Goal: Navigation & Orientation: Find specific page/section

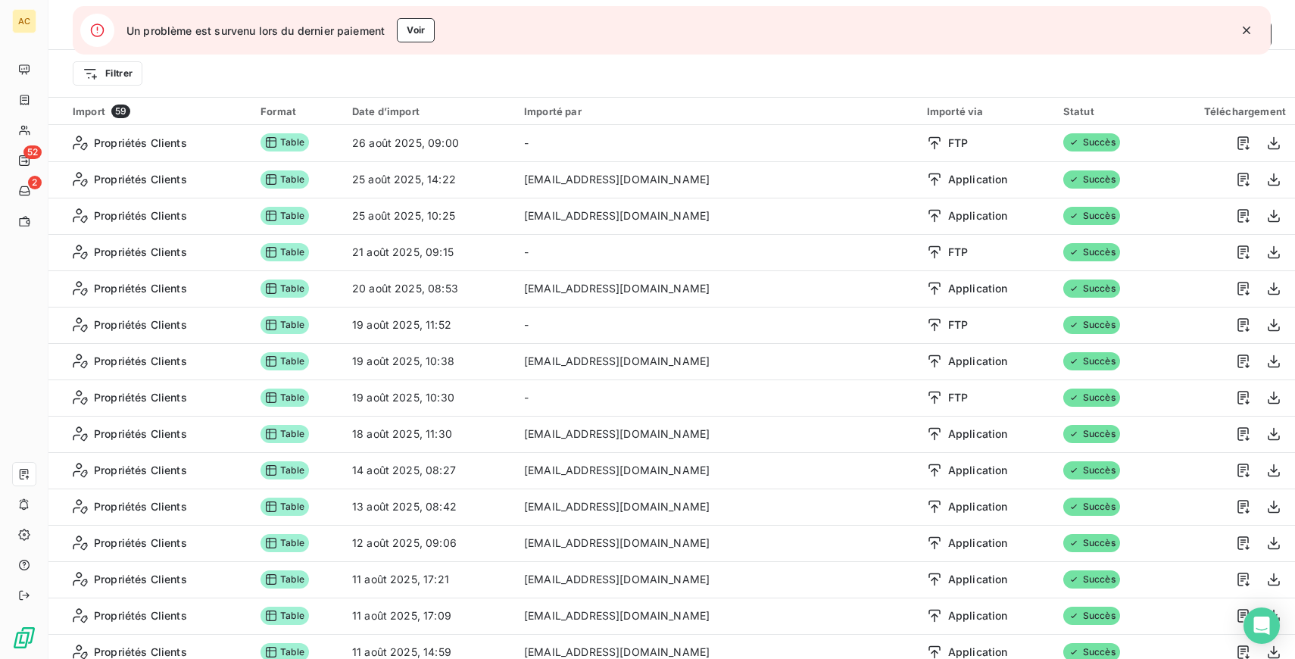
click at [1248, 30] on icon "button" at bounding box center [1246, 30] width 15 height 15
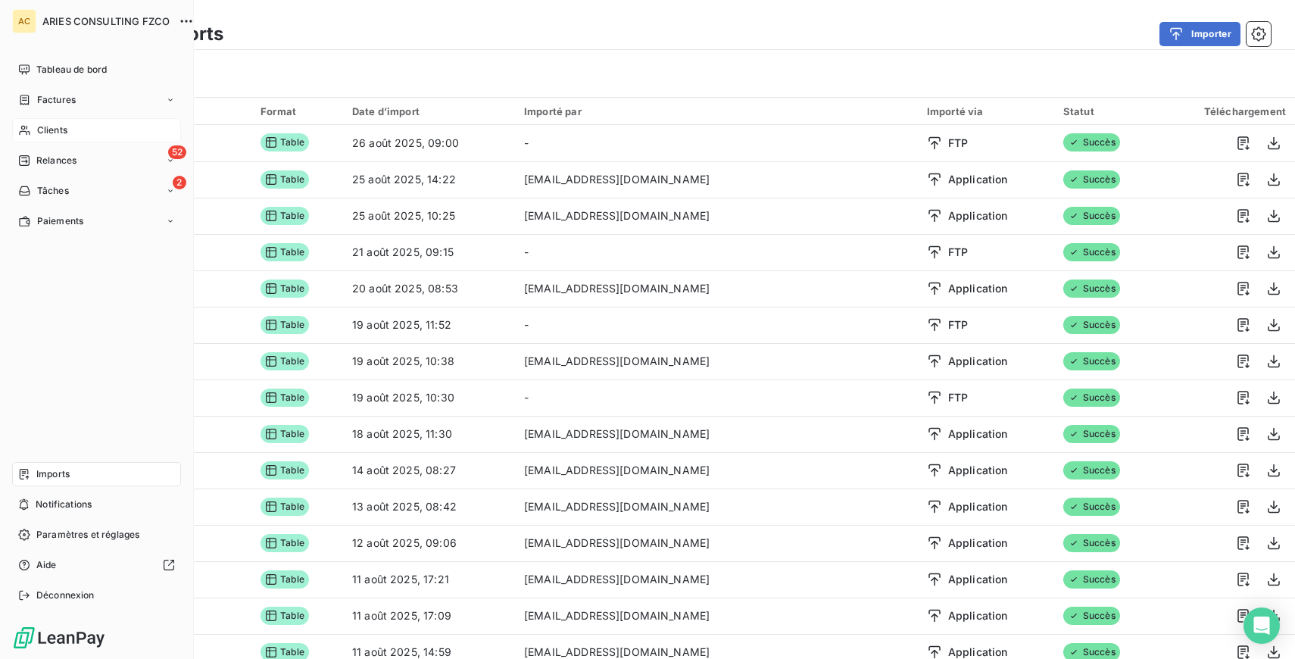
click at [57, 136] on span "Clients" at bounding box center [52, 130] width 30 height 14
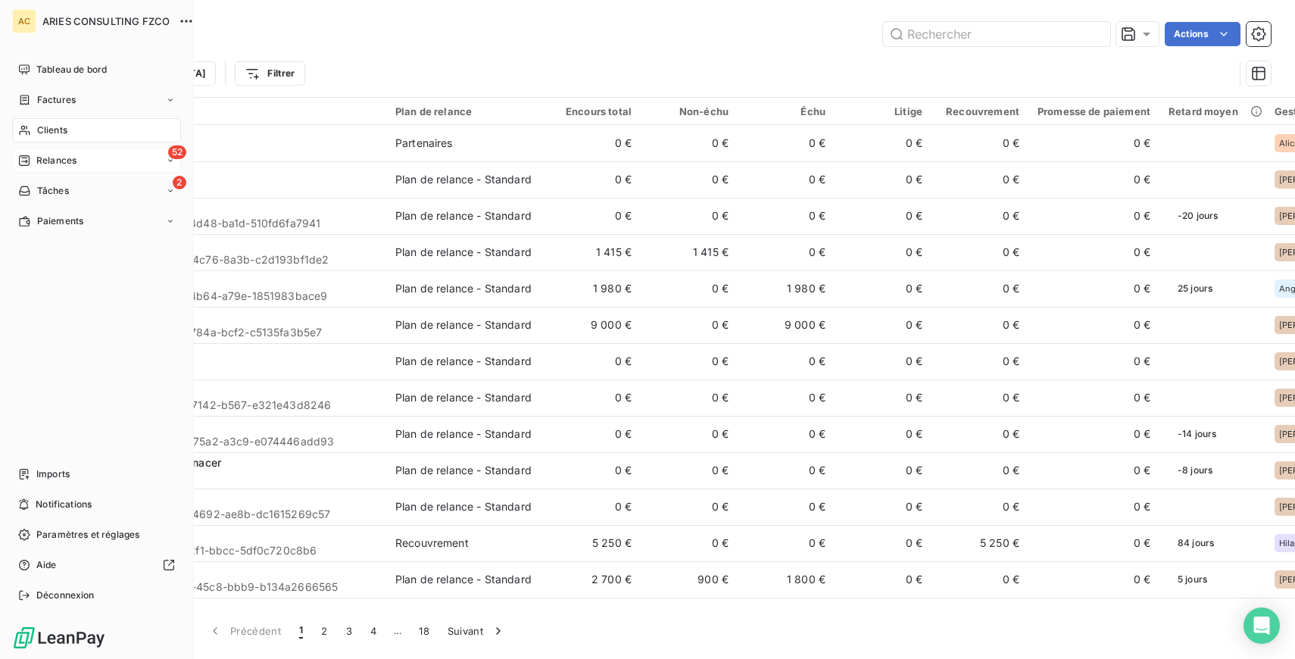
click at [58, 164] on span "Relances" at bounding box center [56, 161] width 40 height 14
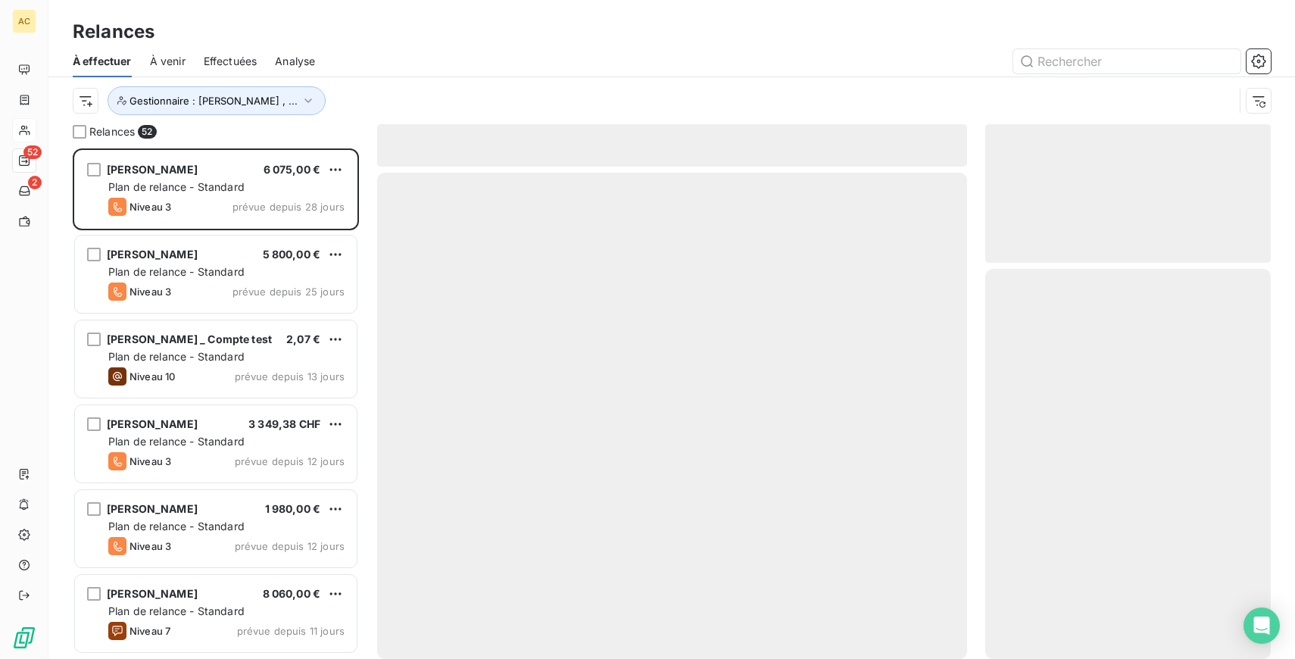
scroll to position [511, 286]
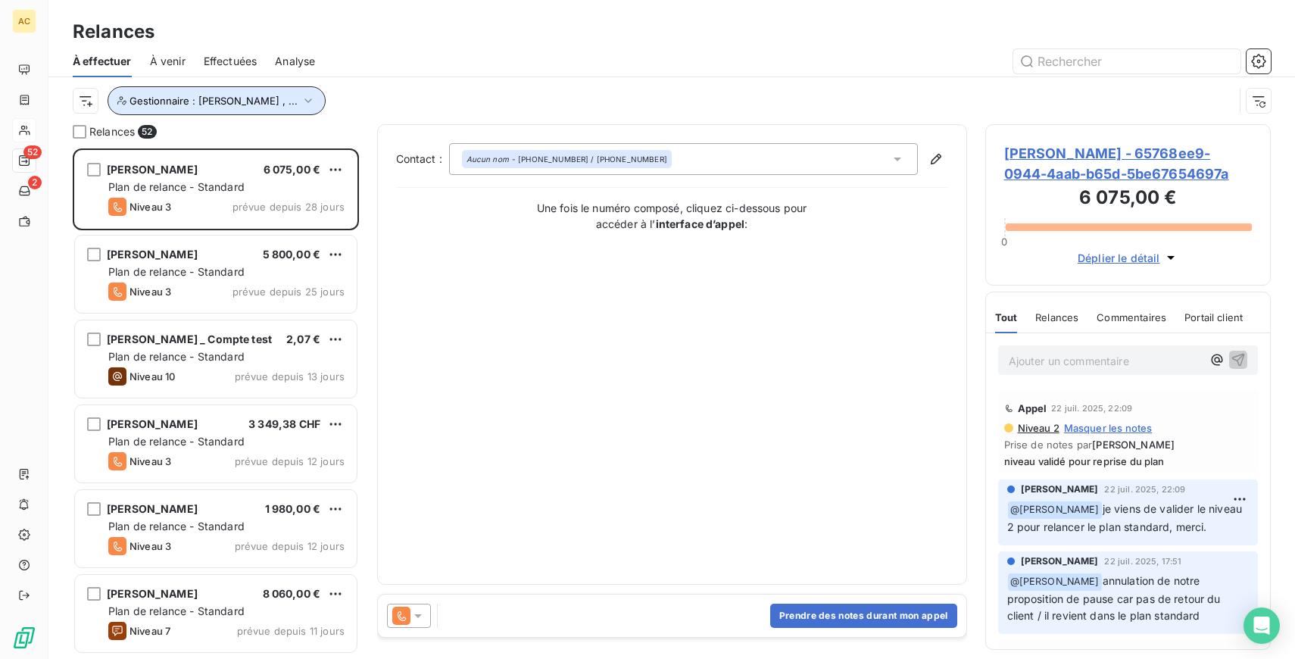
click at [221, 98] on span "Gestionnaire : Valérie , ..." at bounding box center [214, 101] width 168 height 12
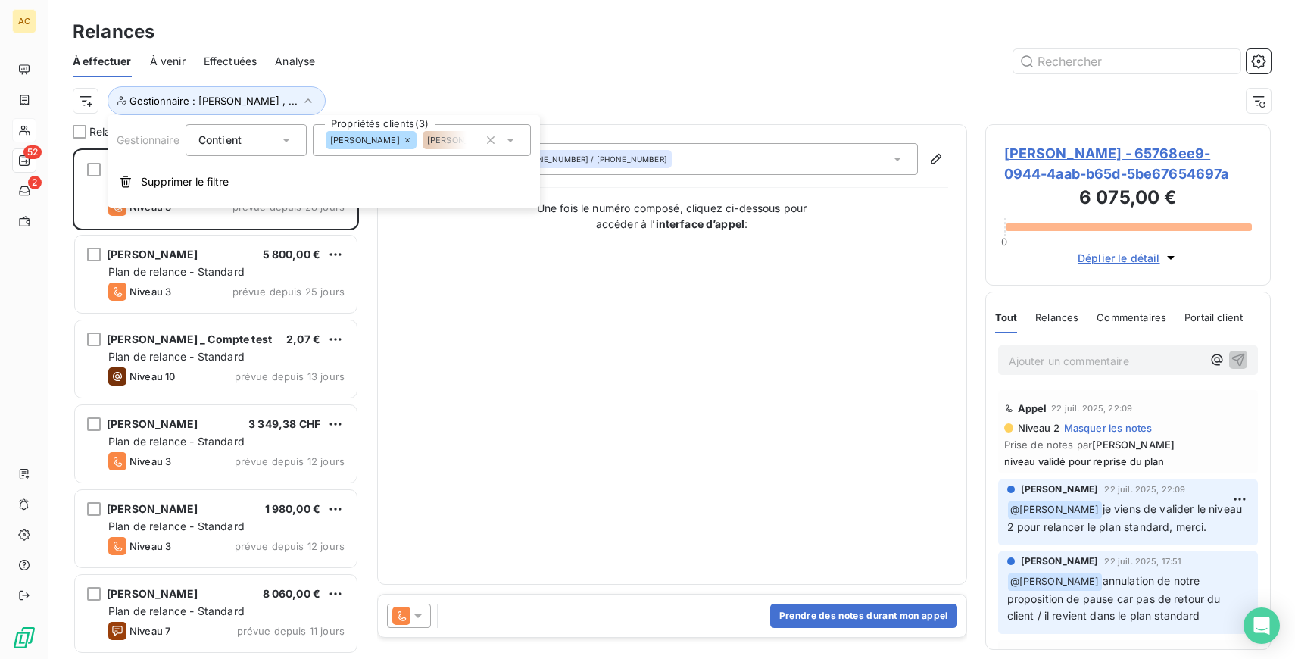
click at [361, 94] on div "Gestionnaire : Valérie , ..." at bounding box center [653, 100] width 1161 height 29
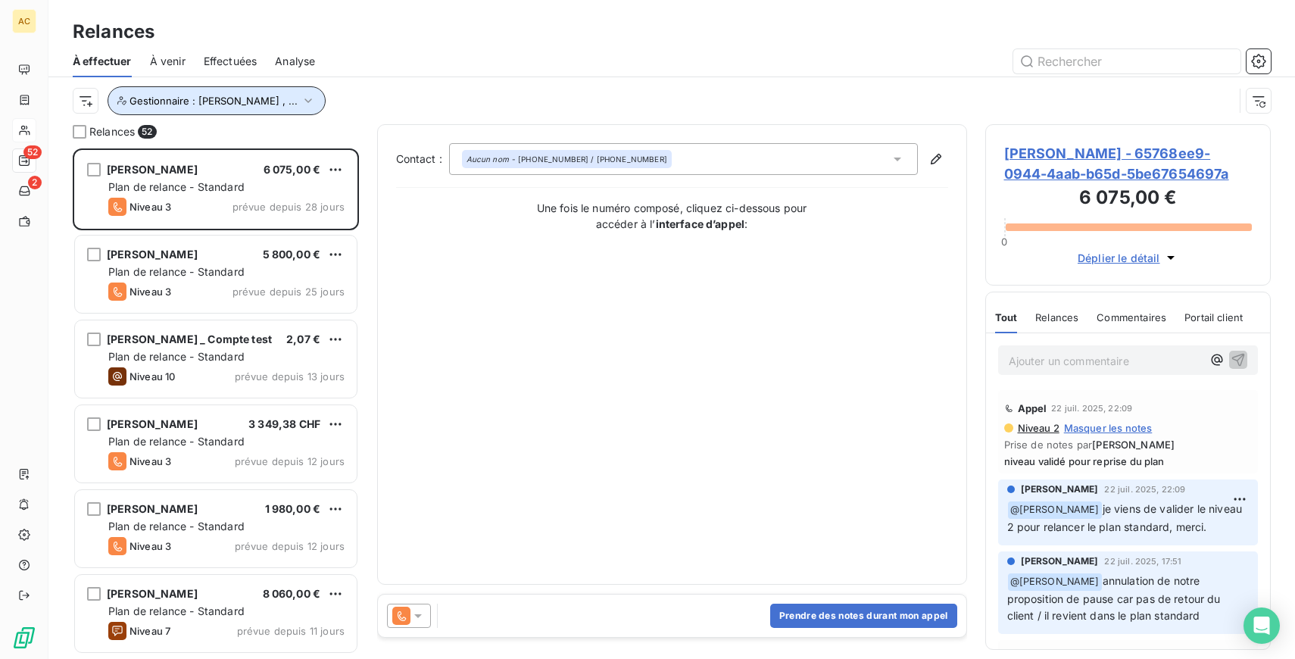
click at [230, 92] on button "Gestionnaire : Valérie , ..." at bounding box center [217, 100] width 218 height 29
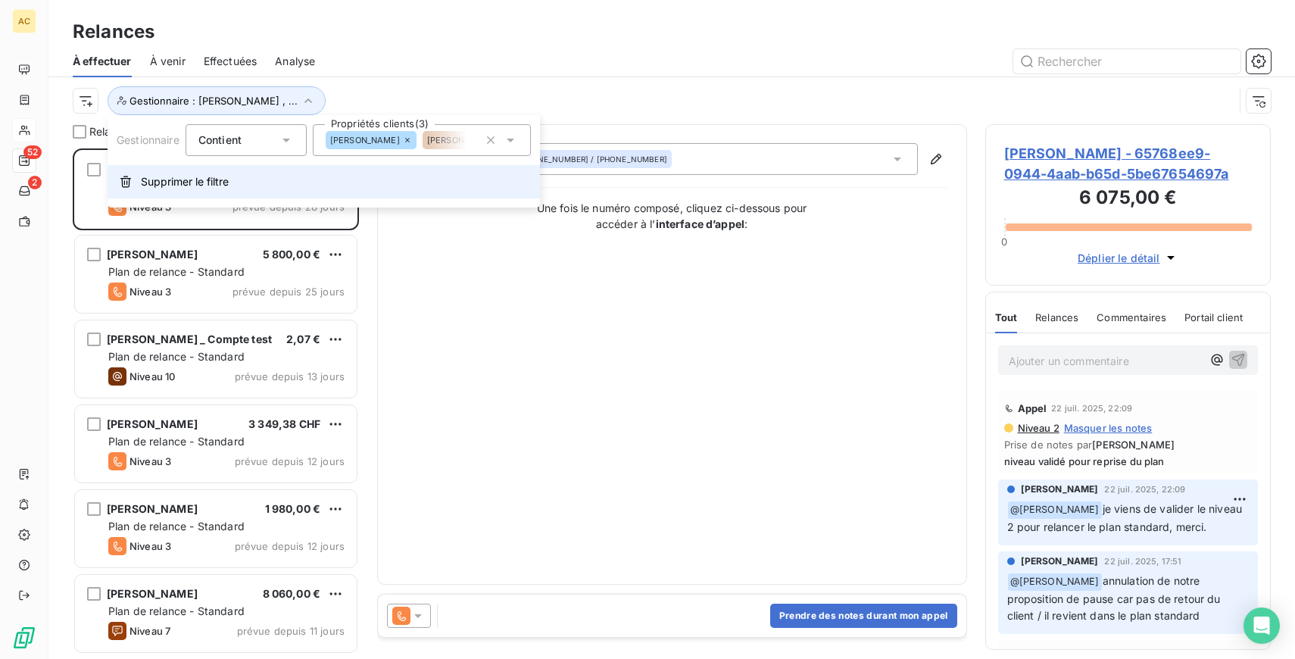
click at [177, 182] on span "Supprimer le filtre" at bounding box center [185, 181] width 88 height 15
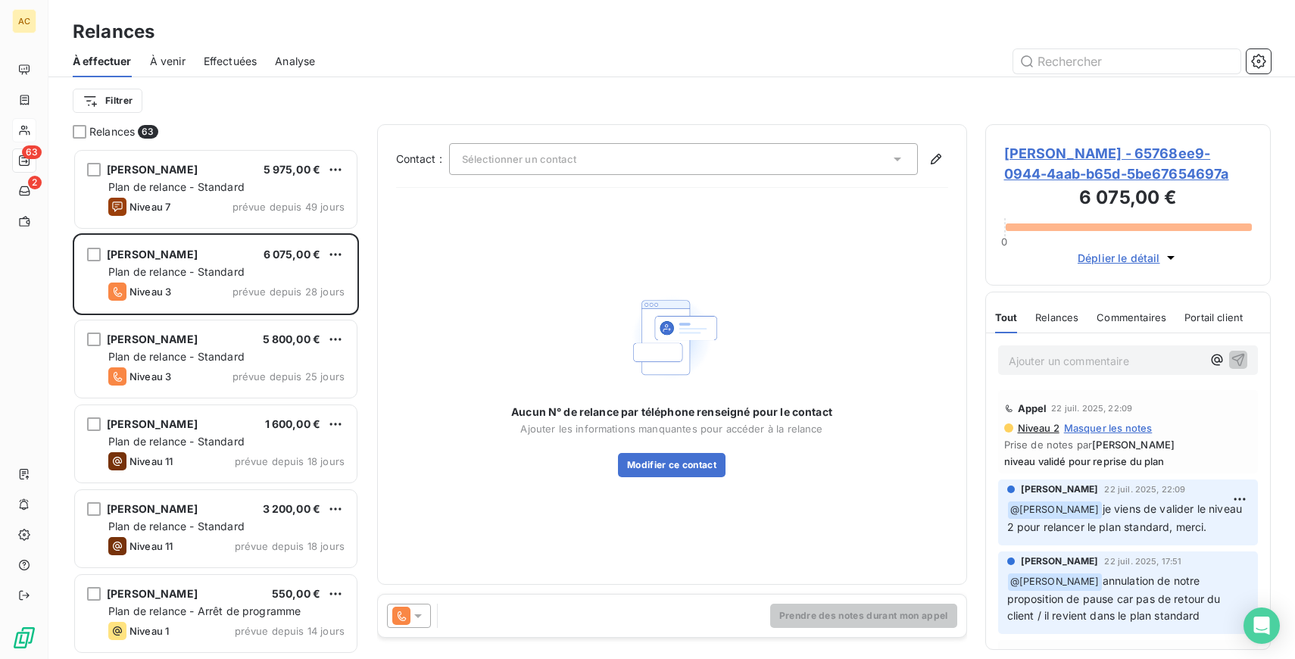
click at [276, 114] on div "Filtrer" at bounding box center [672, 100] width 1198 height 29
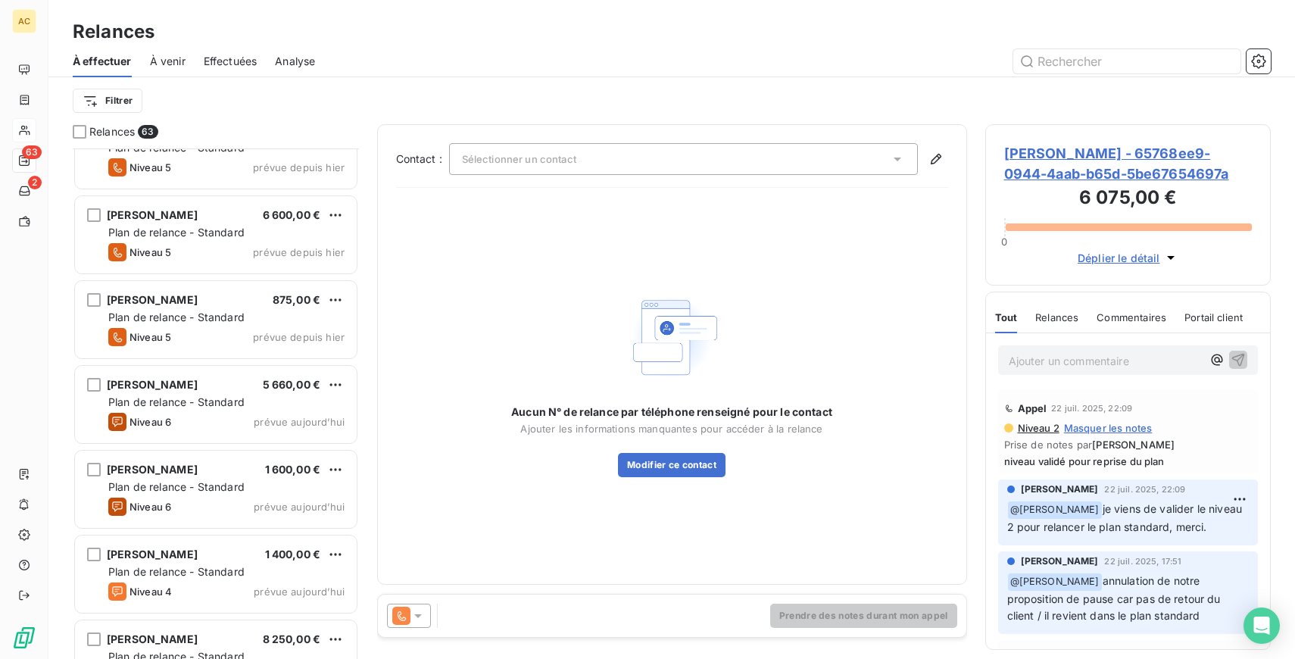
scroll to position [4596, 0]
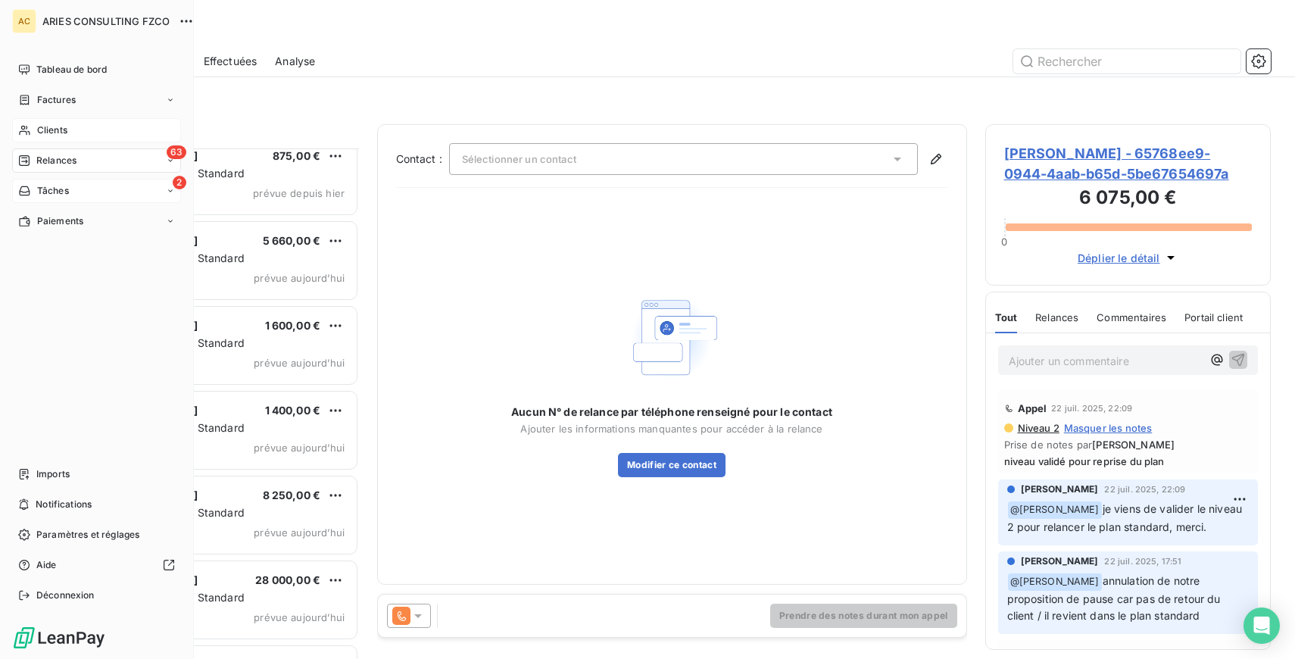
click at [68, 190] on span "Tâches" at bounding box center [53, 191] width 32 height 14
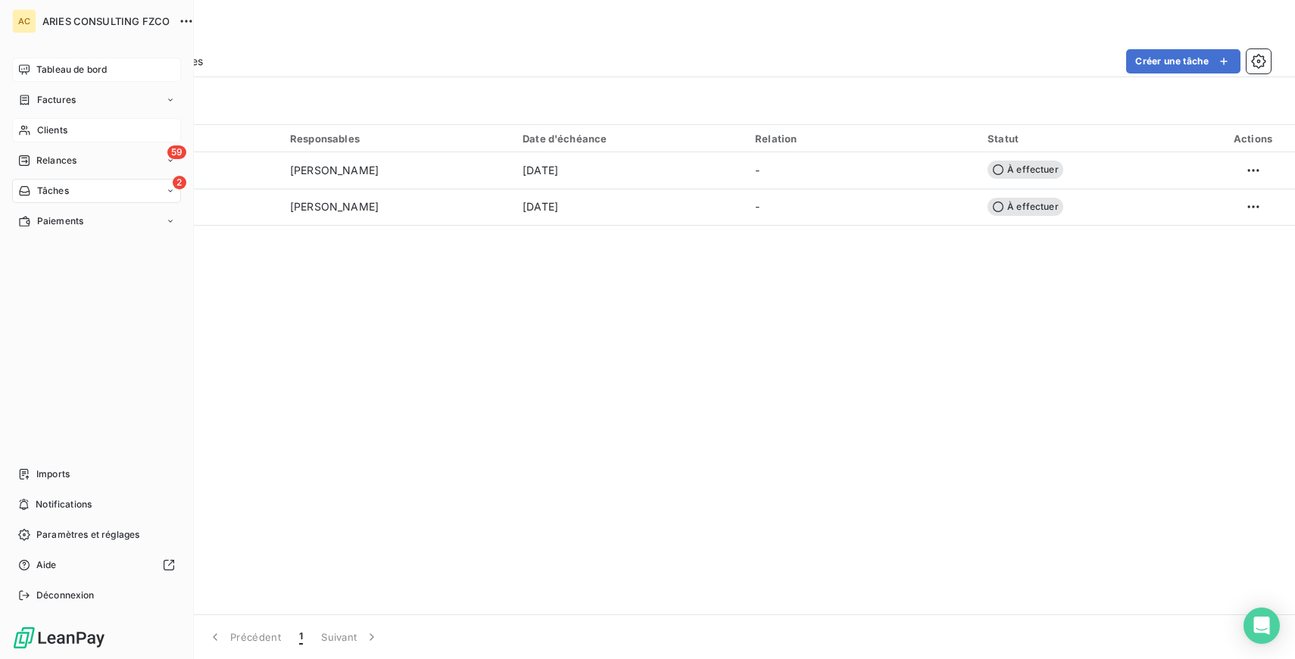
click at [82, 73] on span "Tableau de bord" at bounding box center [71, 70] width 70 height 14
